Goal: Task Accomplishment & Management: Manage account settings

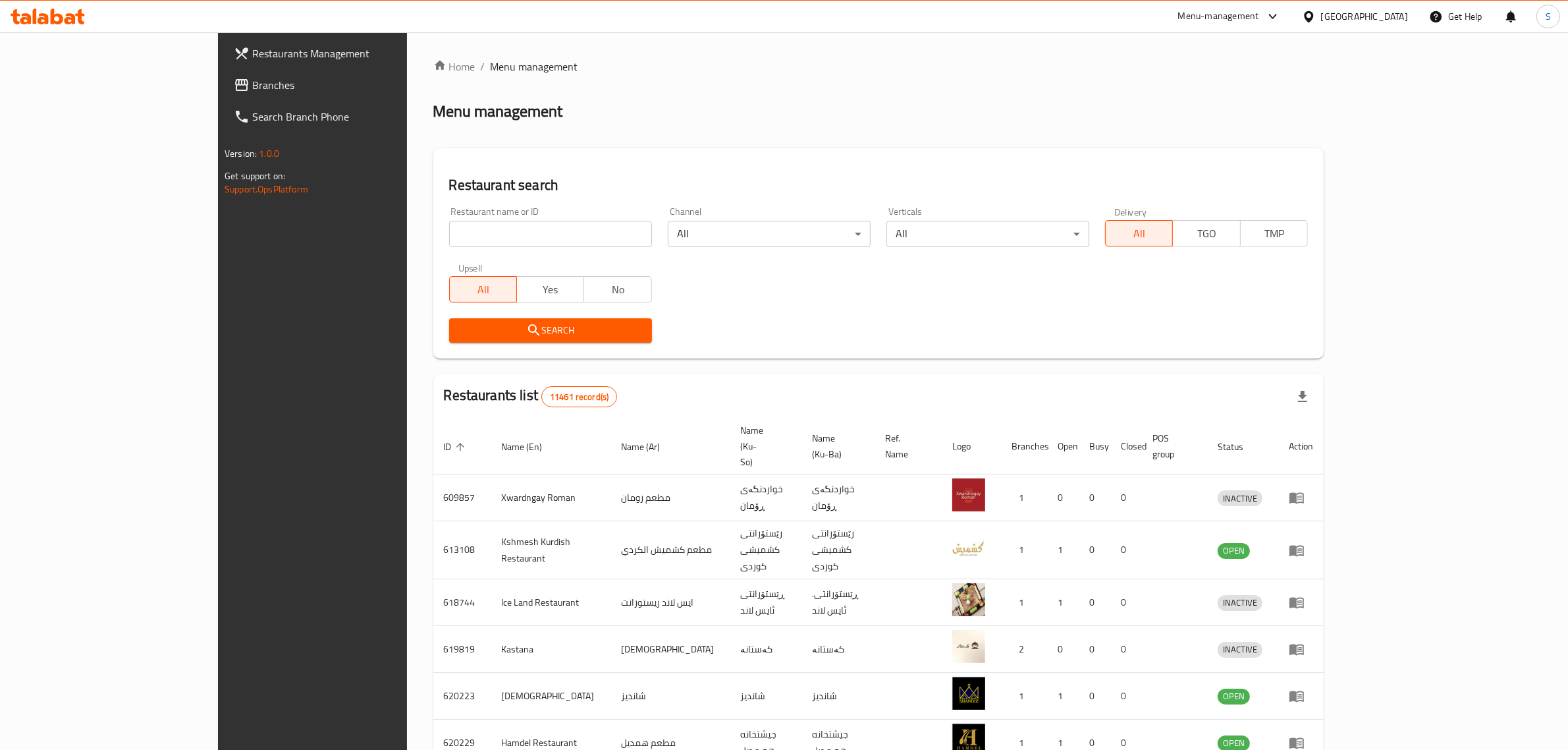
click at [450, 234] on input "search" at bounding box center [551, 233] width 203 height 26
type input "Tawu"
click button "Search" at bounding box center [551, 330] width 203 height 24
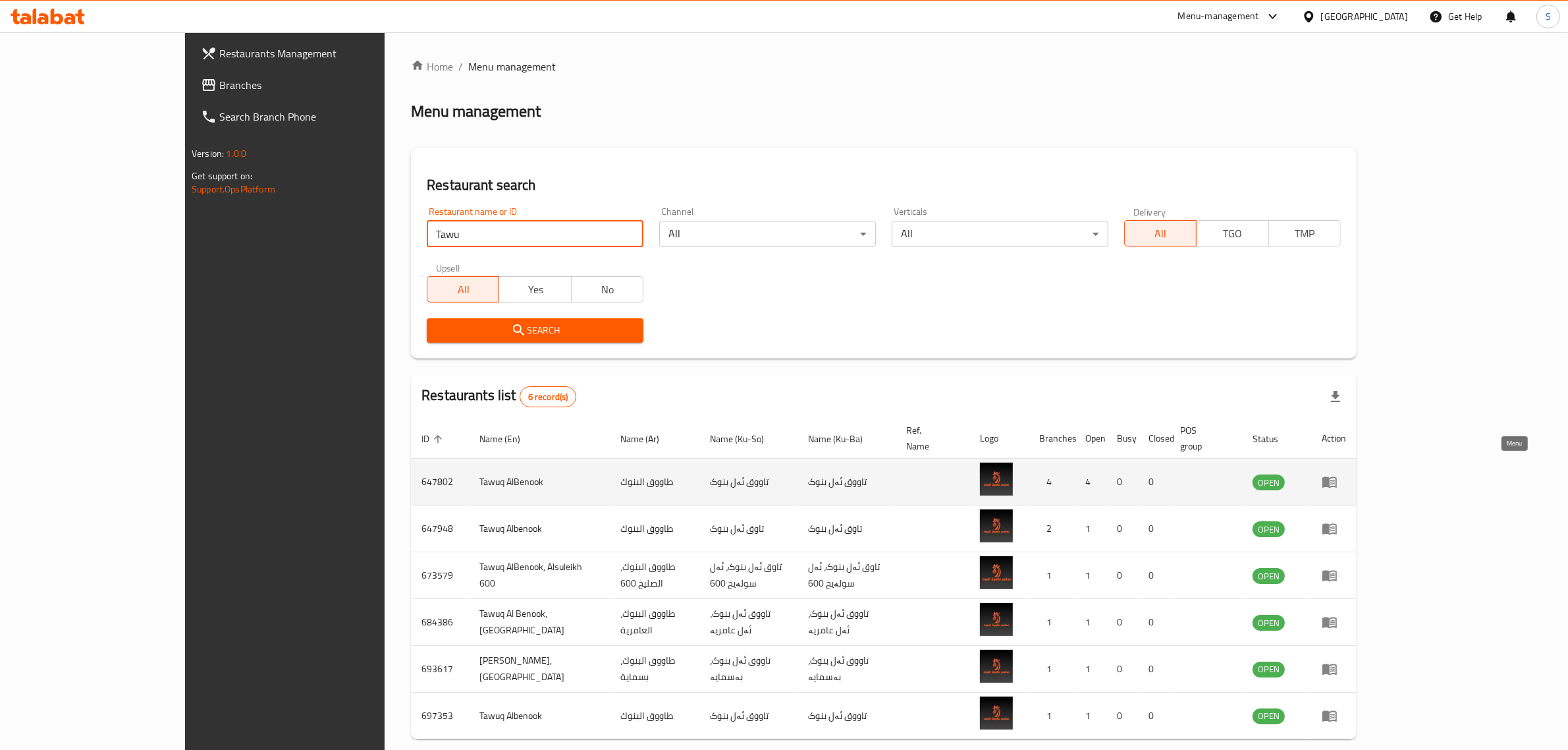
click at [1337, 477] on icon "enhanced table" at bounding box center [1330, 482] width 15 height 11
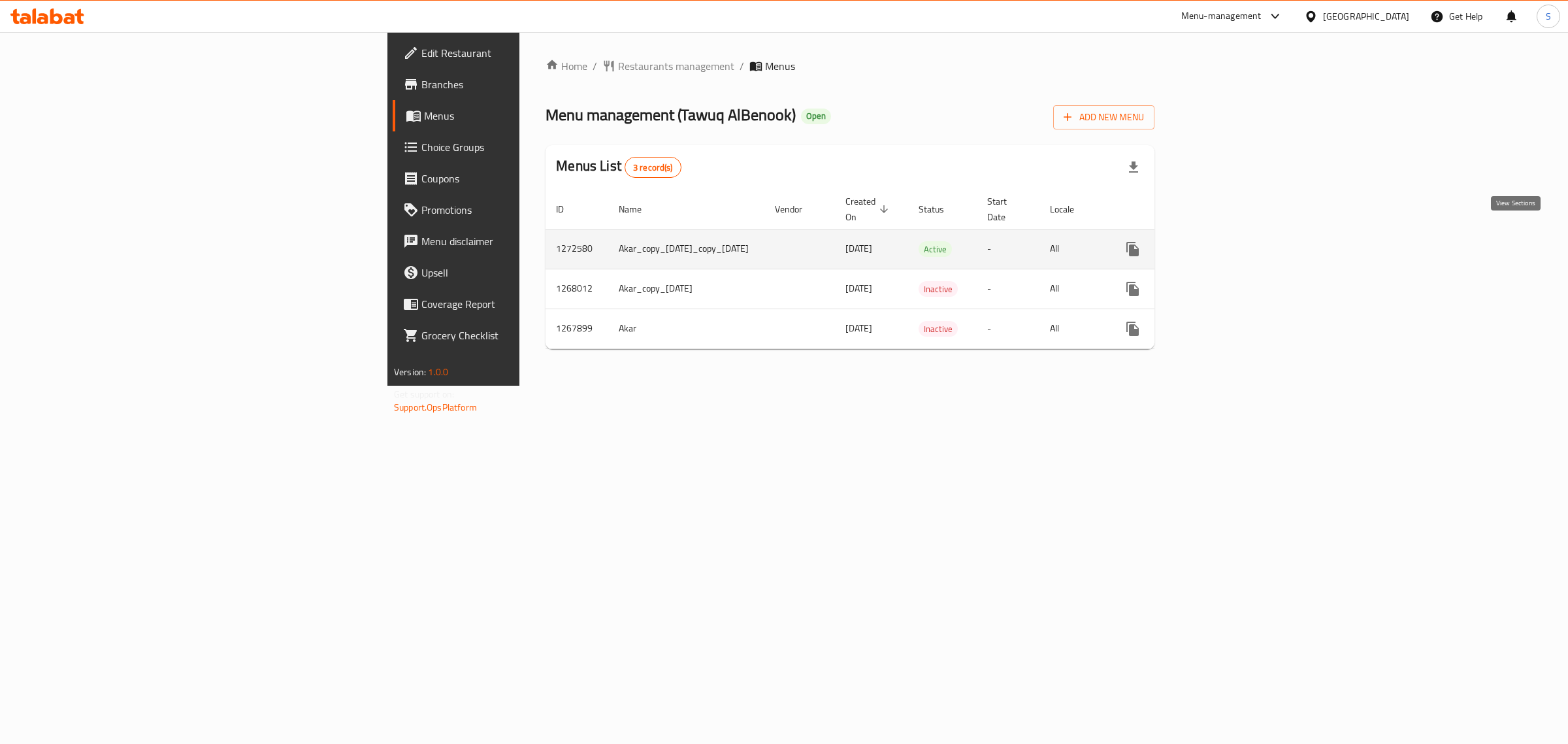
click at [1235, 242] on icon "enhanced table" at bounding box center [1227, 249] width 16 height 16
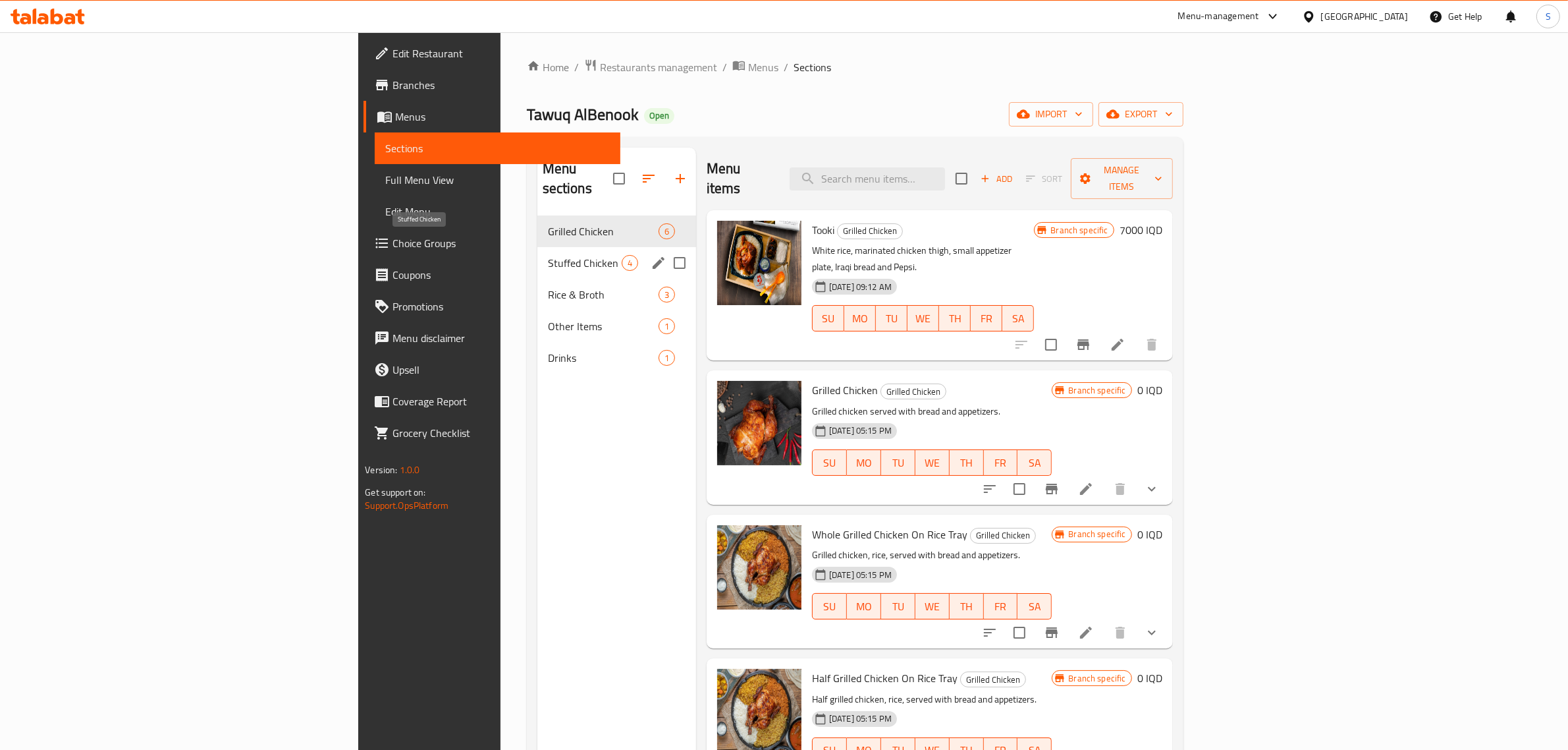
click at [548, 255] on span "Stuffed Chicken" at bounding box center [584, 262] width 73 height 16
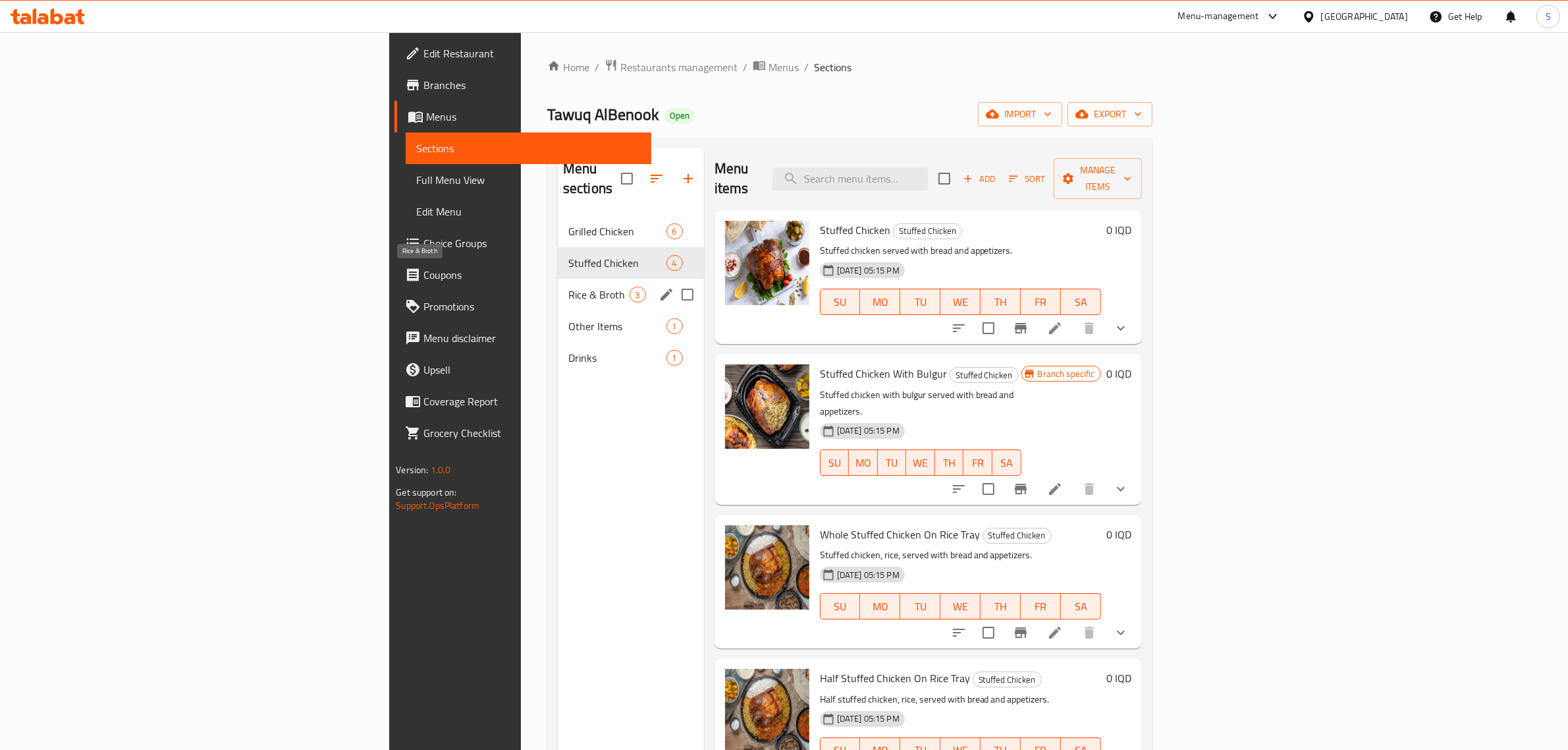
click at [568, 286] on span "Rice & Broth" at bounding box center [599, 294] width 61 height 16
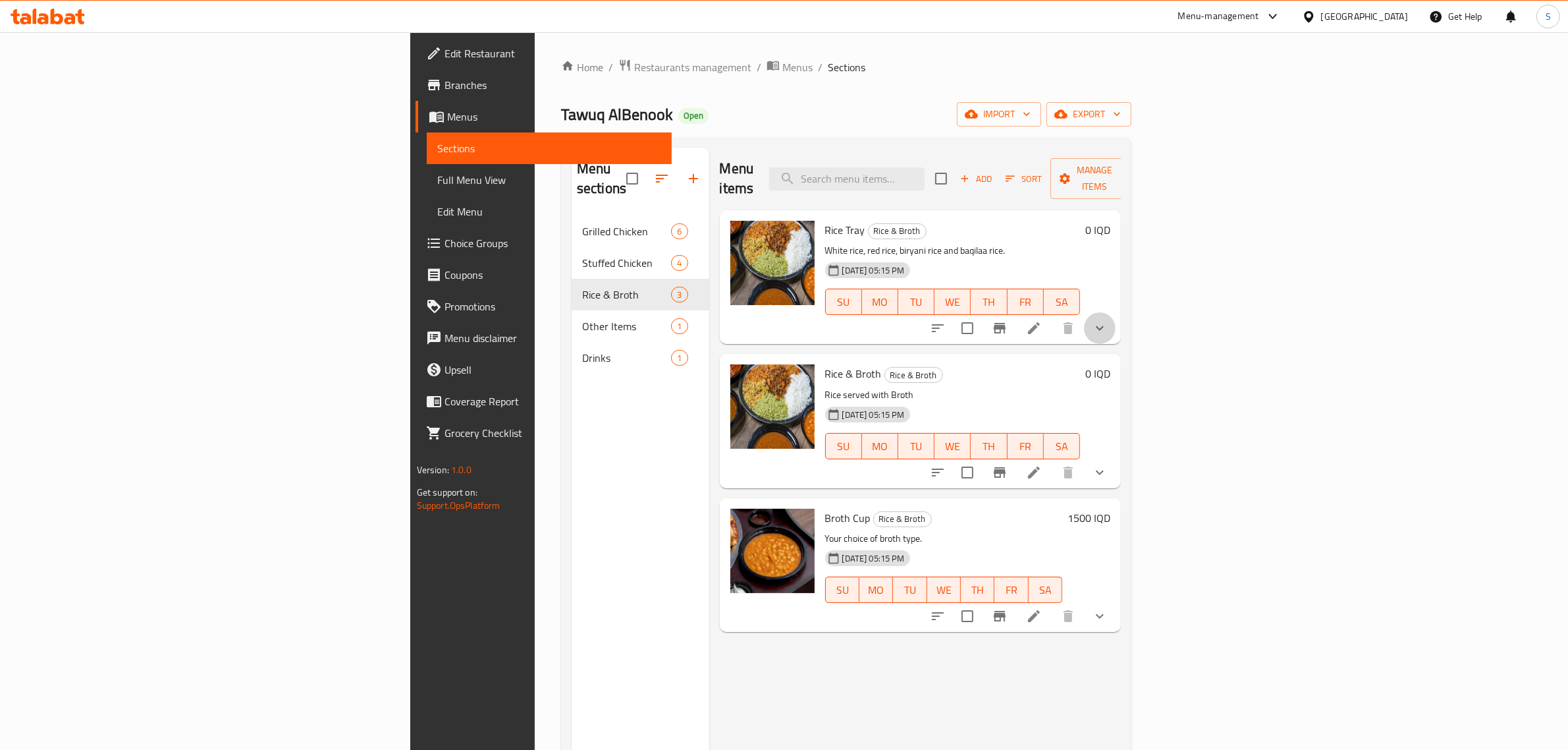
click at [1107, 321] on icon "show more" at bounding box center [1099, 328] width 16 height 16
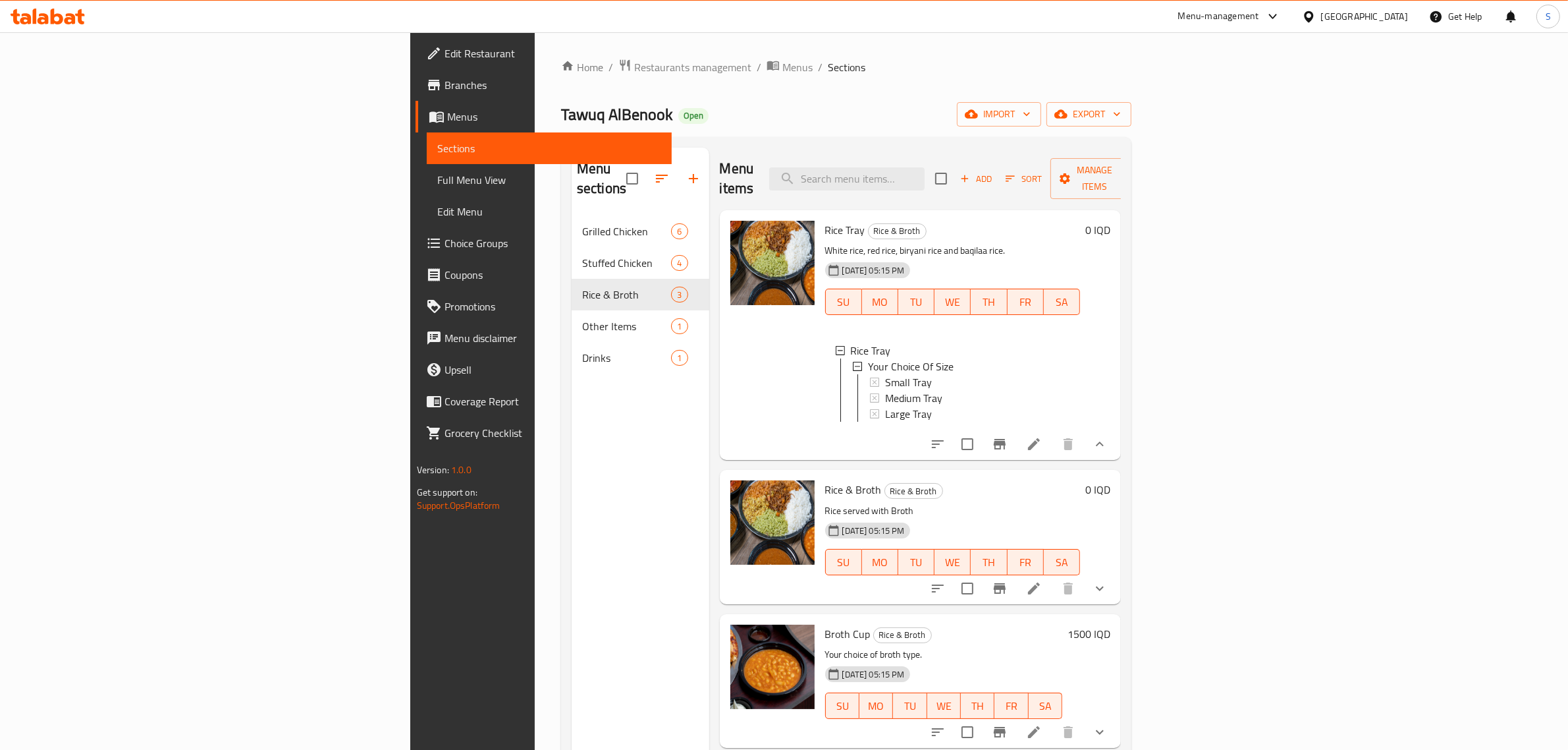
click at [1116, 428] on button "show more" at bounding box center [1100, 444] width 32 height 32
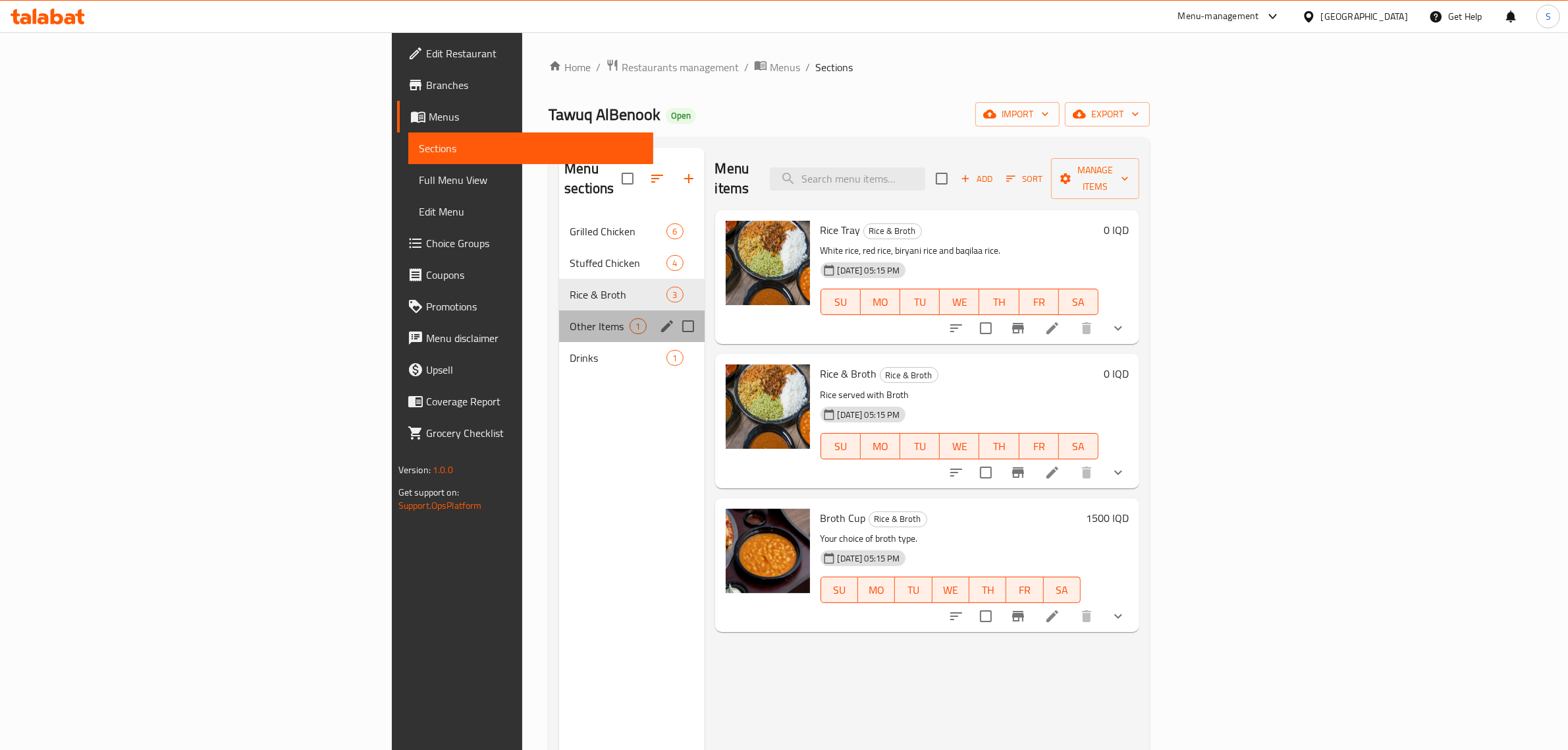
click at [569, 318] on span "Other Items" at bounding box center [599, 325] width 60 height 16
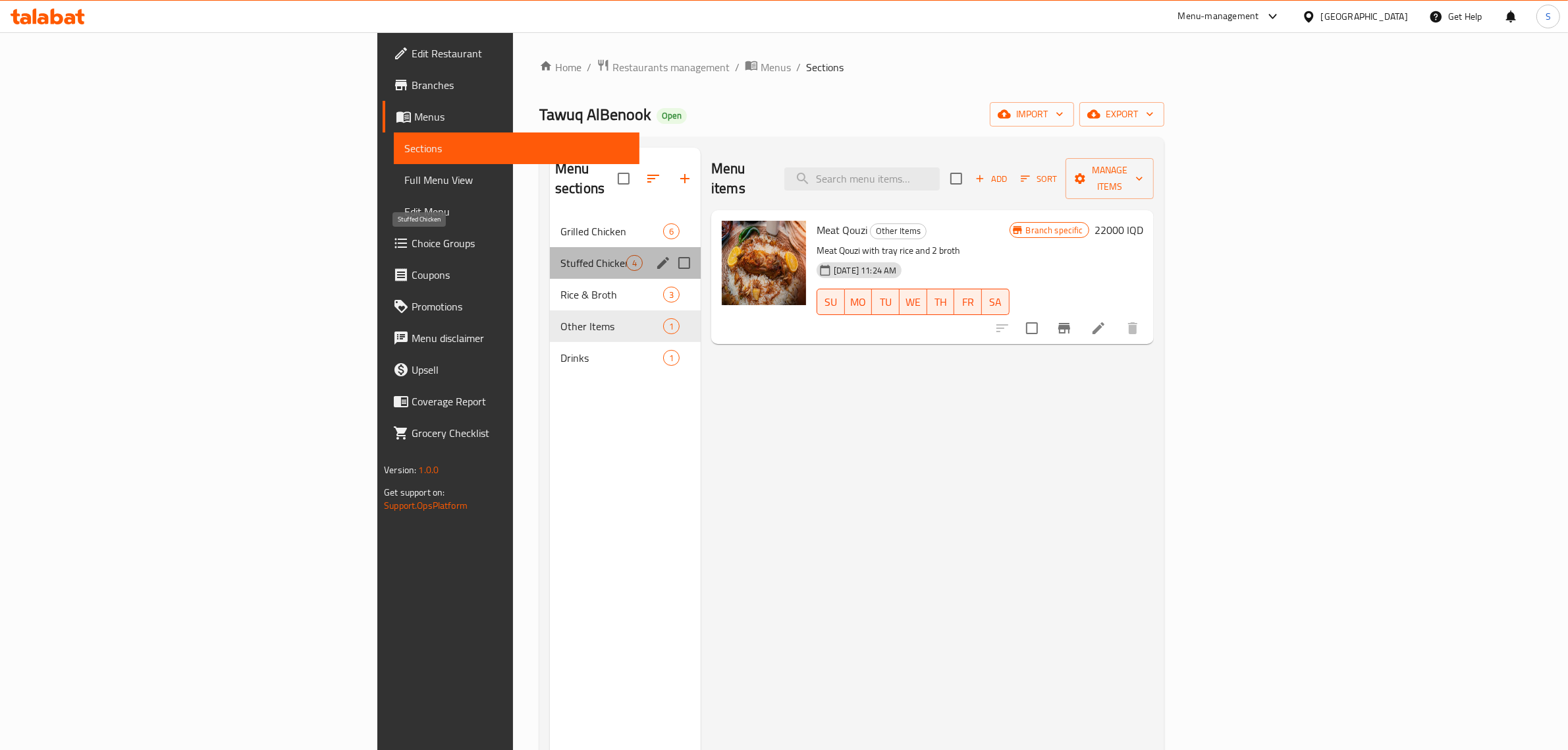
click at [560, 255] on span "Stuffed Chicken" at bounding box center [593, 262] width 66 height 16
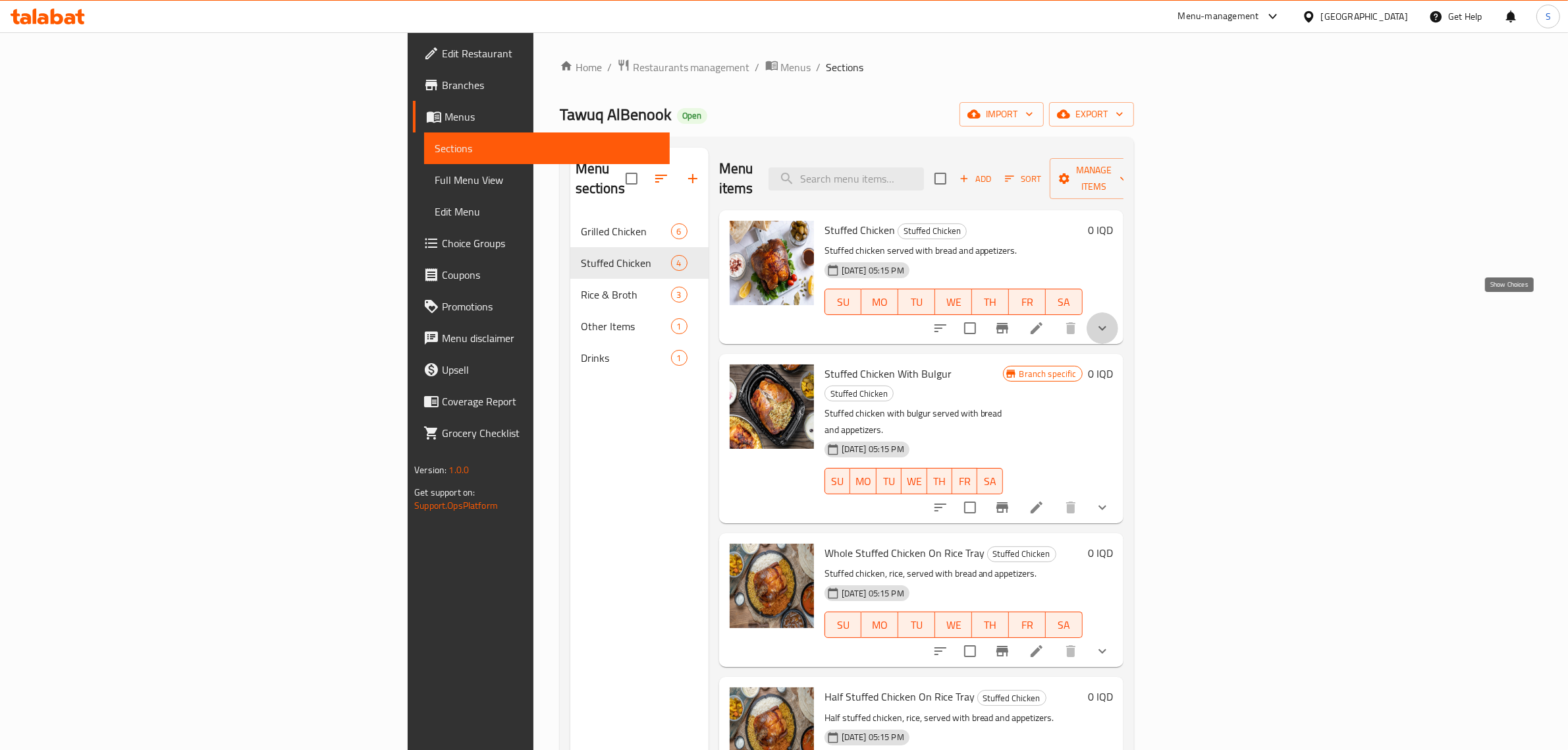
click at [1110, 321] on icon "show more" at bounding box center [1102, 328] width 16 height 16
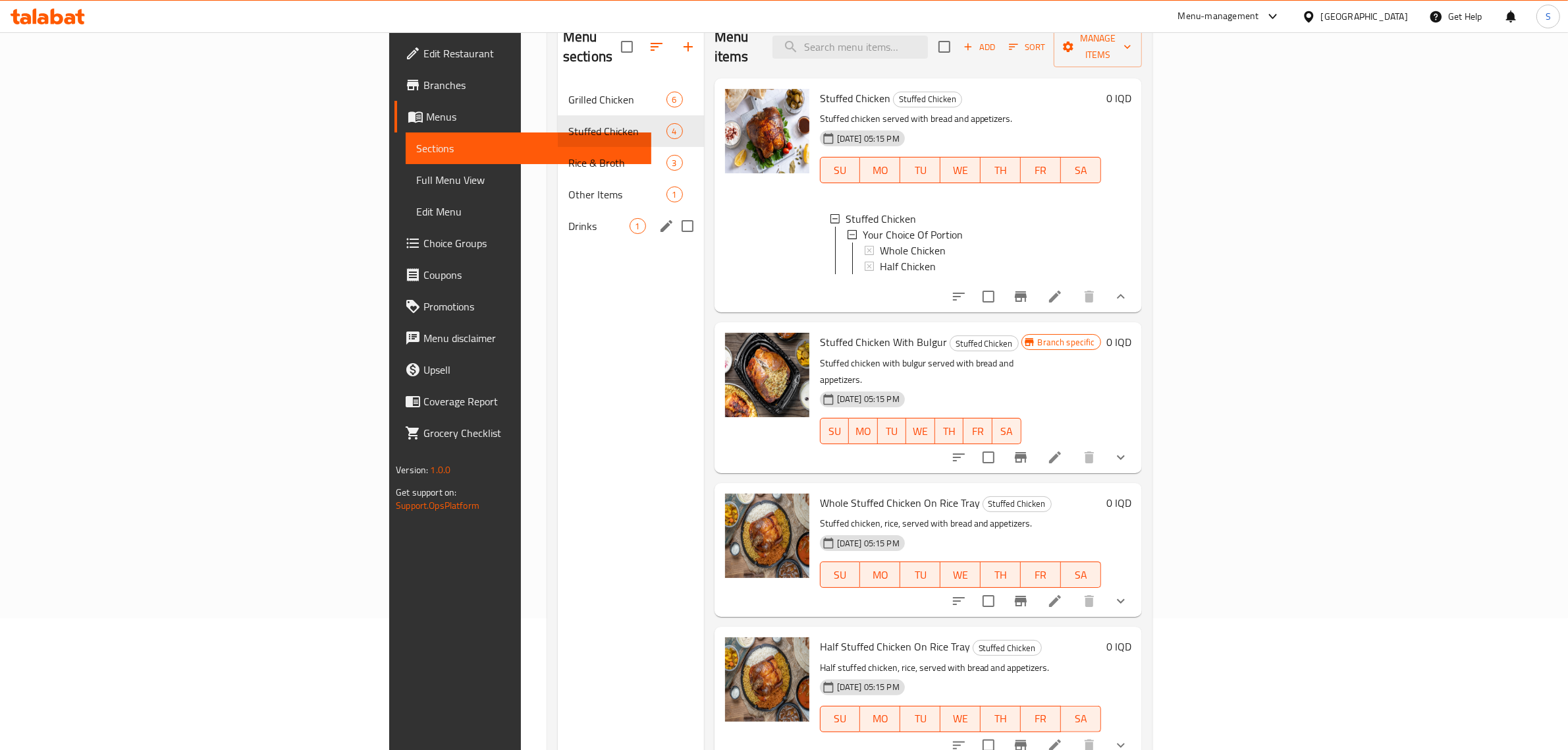
scroll to position [103, 0]
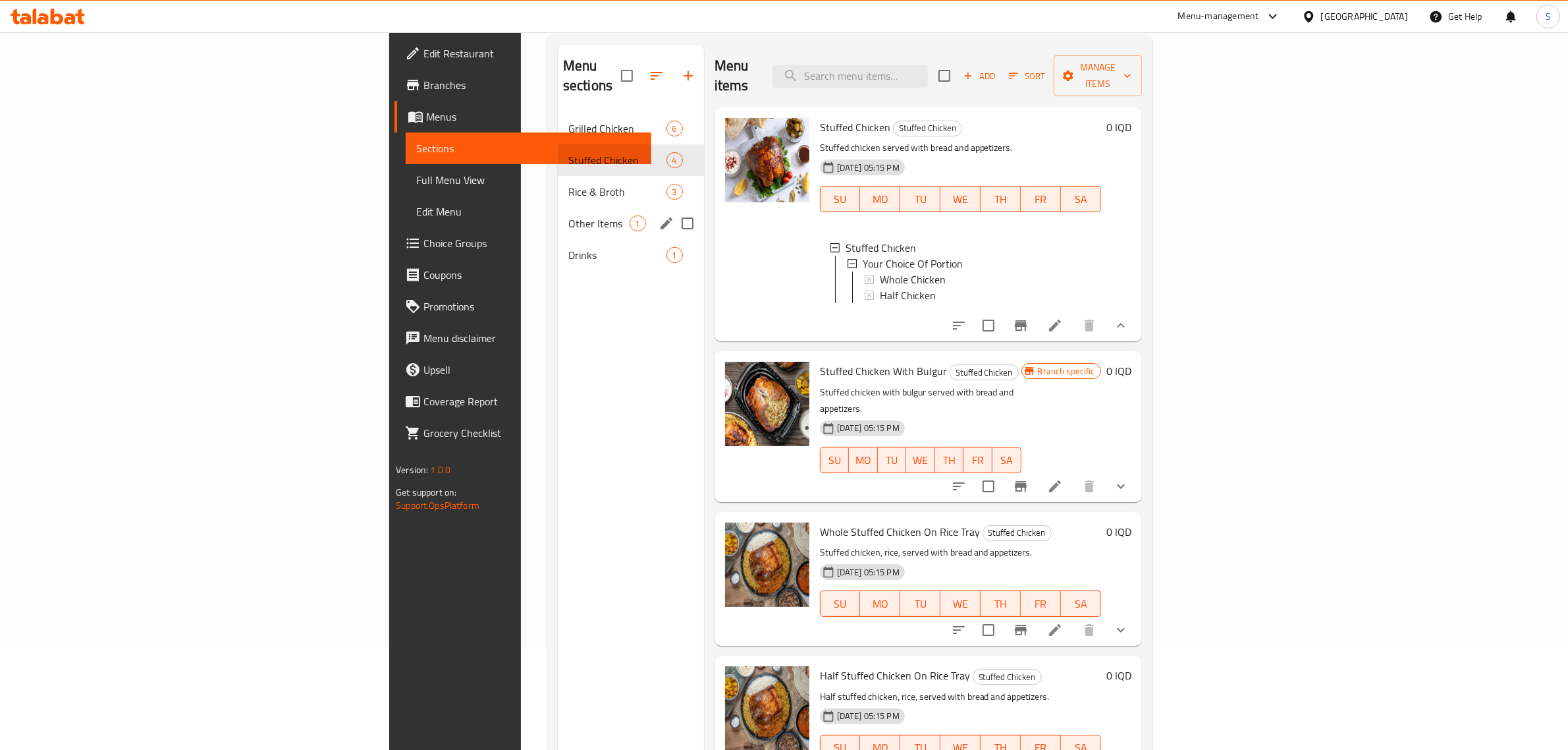
click at [557, 182] on div "Rice & Broth 3" at bounding box center [630, 191] width 146 height 32
